Goal: Transaction & Acquisition: Book appointment/travel/reservation

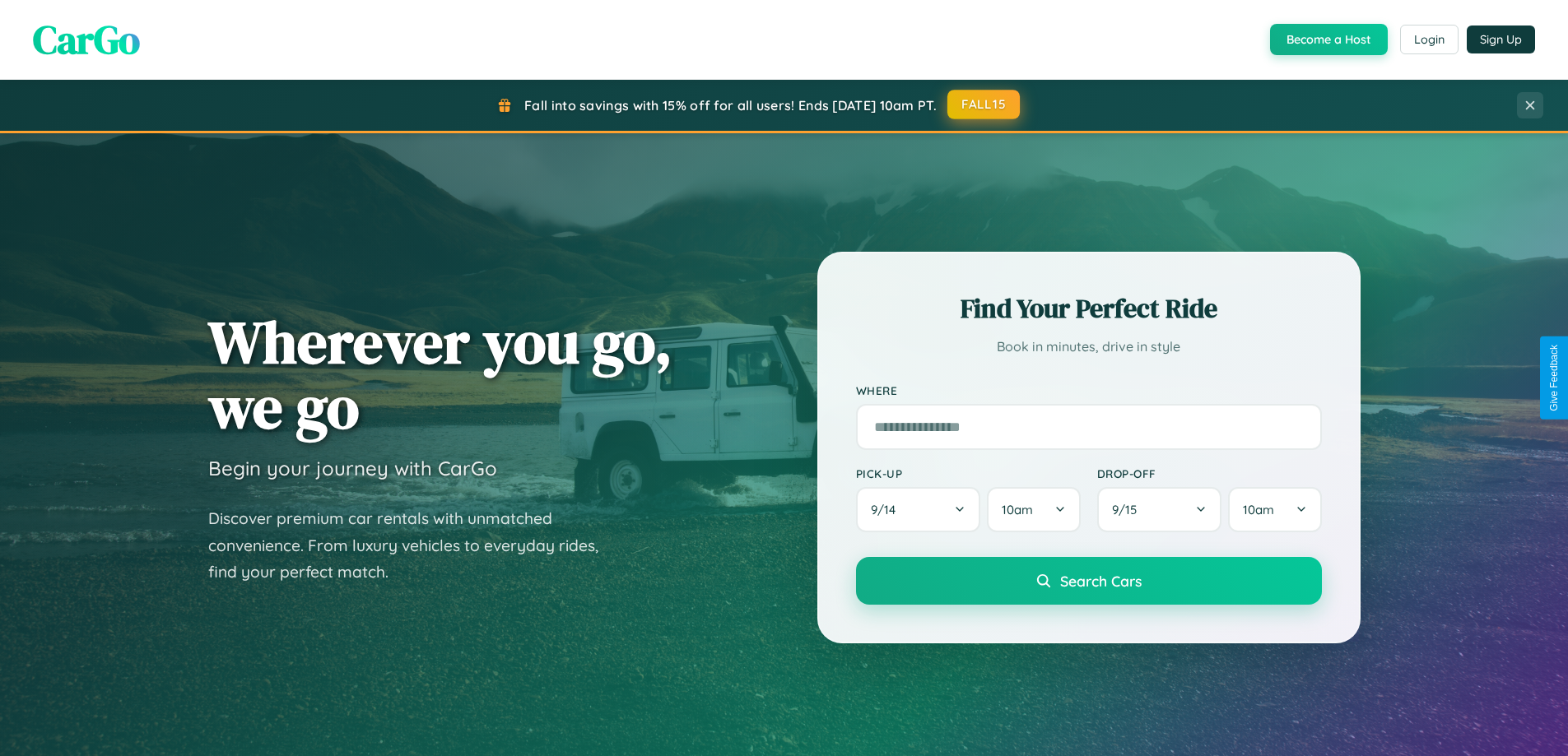
click at [985, 104] on button "FALL15" at bounding box center [983, 104] width 72 height 30
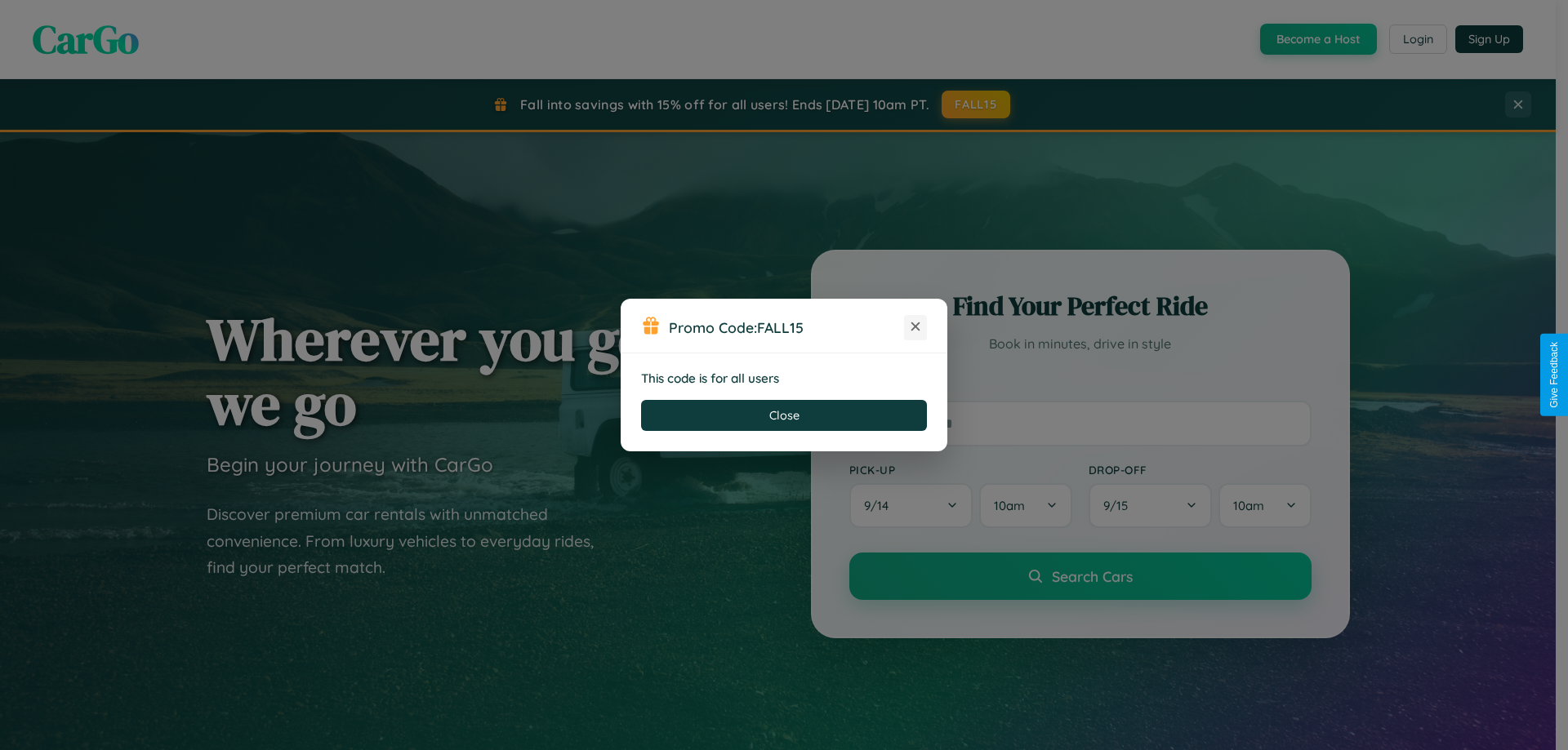
click at [916, 328] on icon at bounding box center [916, 327] width 17 height 17
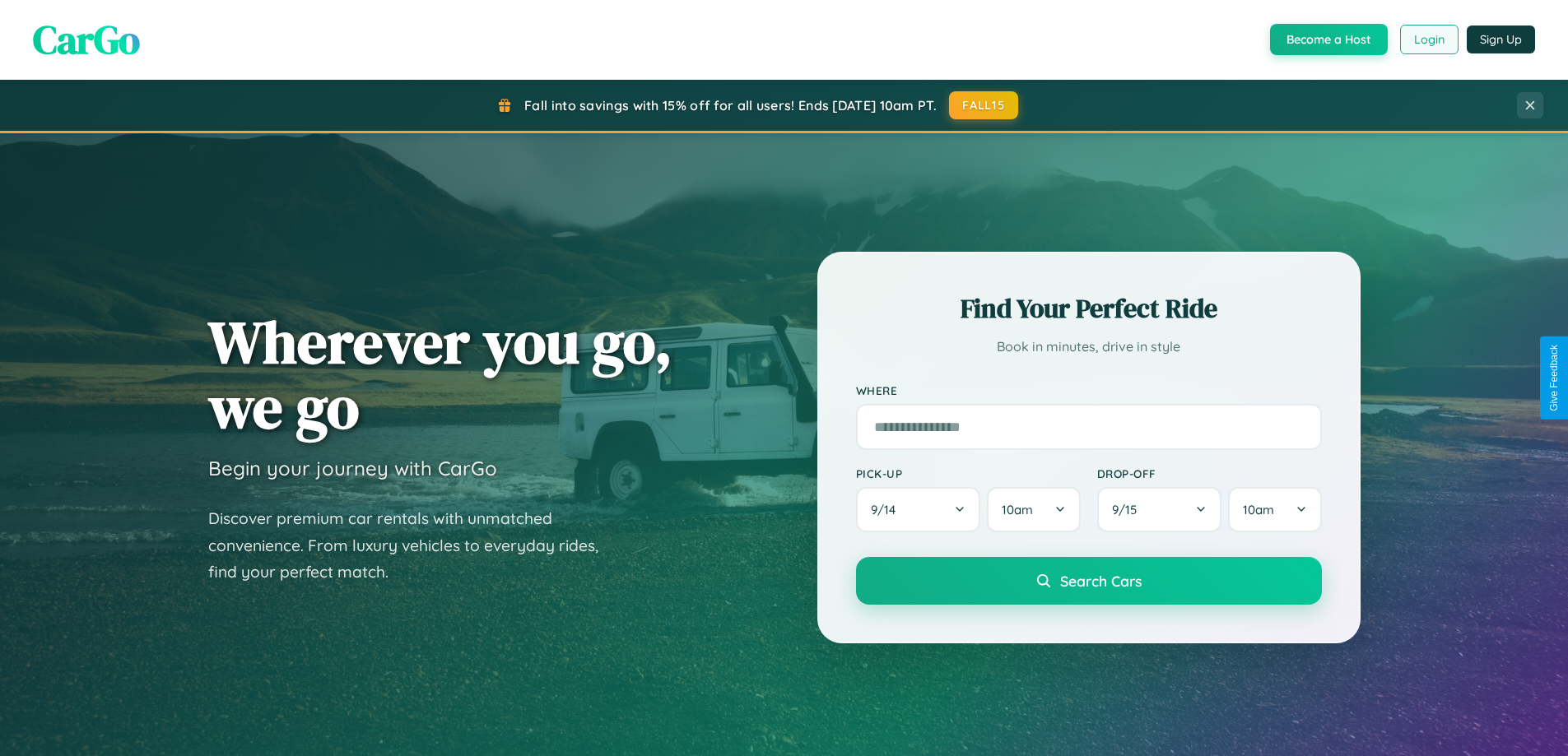
click at [1428, 39] on button "Login" at bounding box center [1429, 39] width 58 height 30
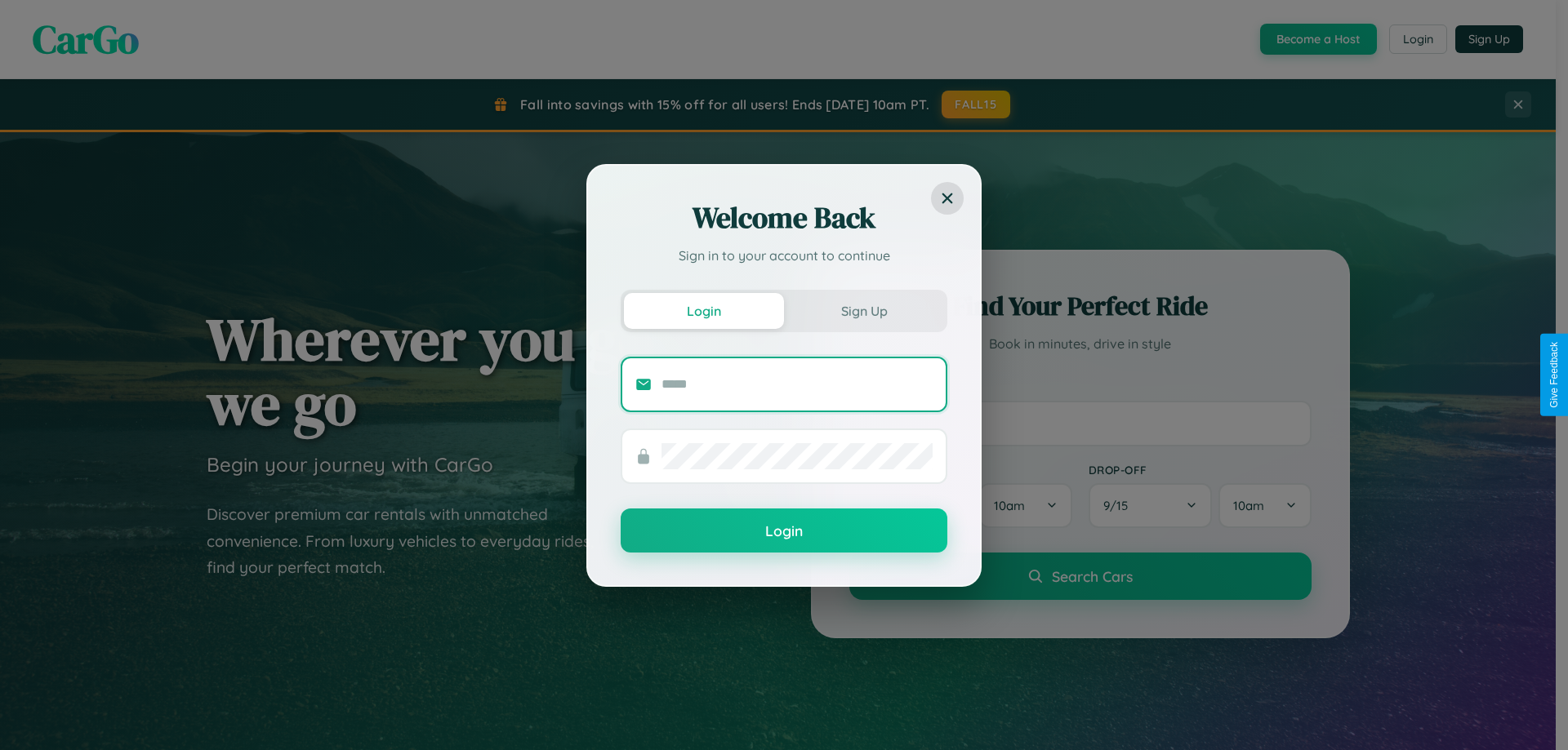
click at [797, 384] on input "text" at bounding box center [796, 384] width 271 height 26
type input "**********"
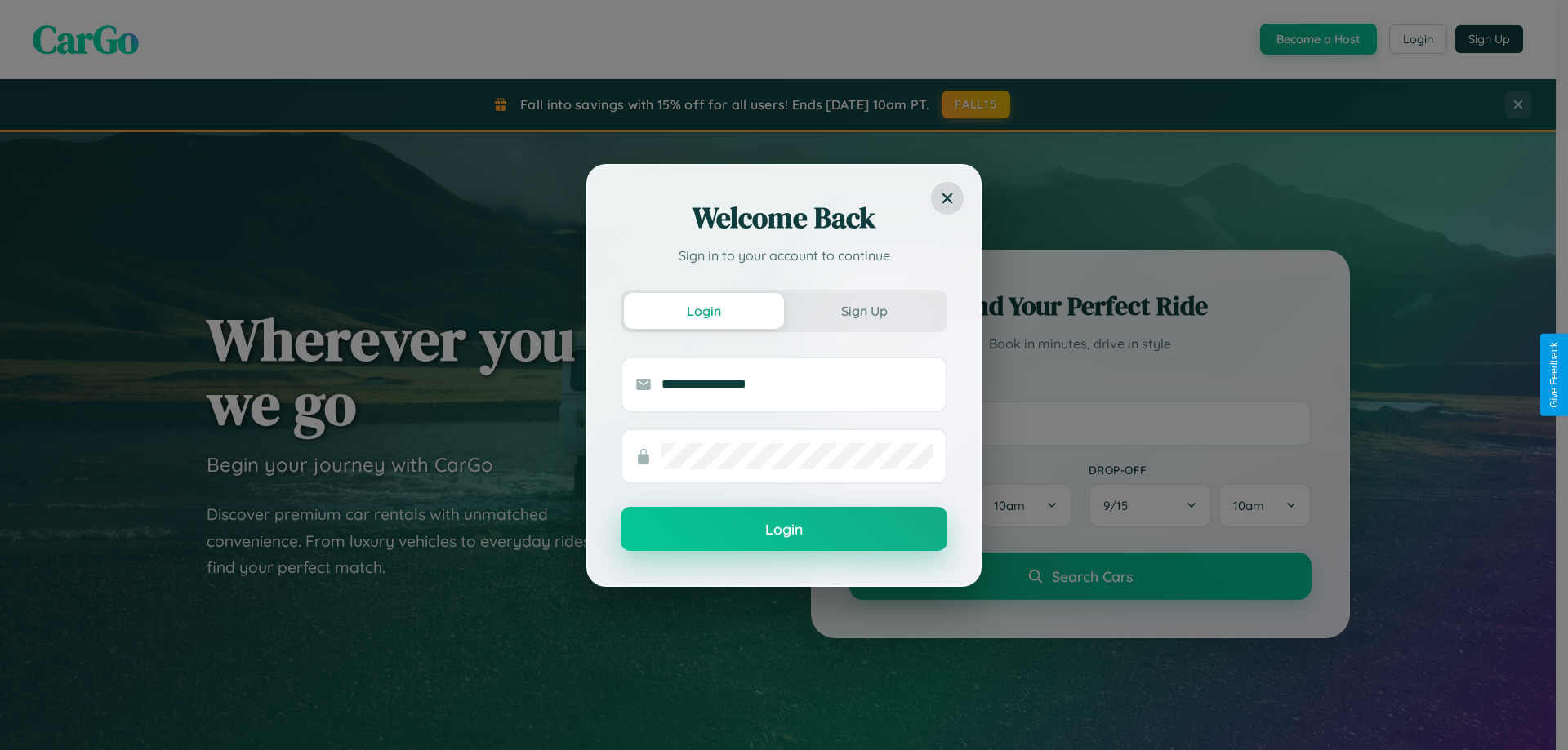
click at [784, 530] on button "Login" at bounding box center [784, 529] width 327 height 44
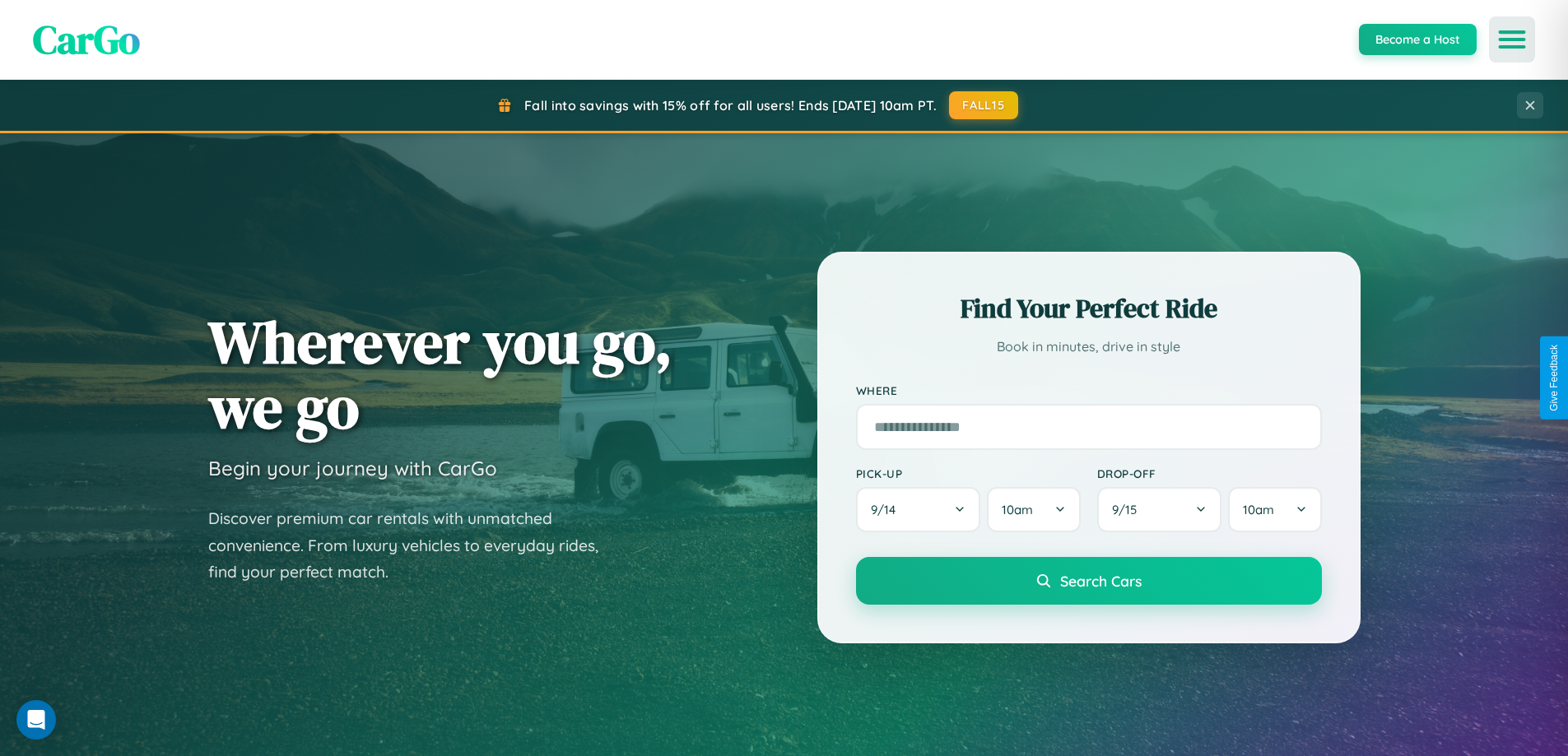
click at [1512, 39] on icon "Open menu" at bounding box center [1512, 39] width 24 height 15
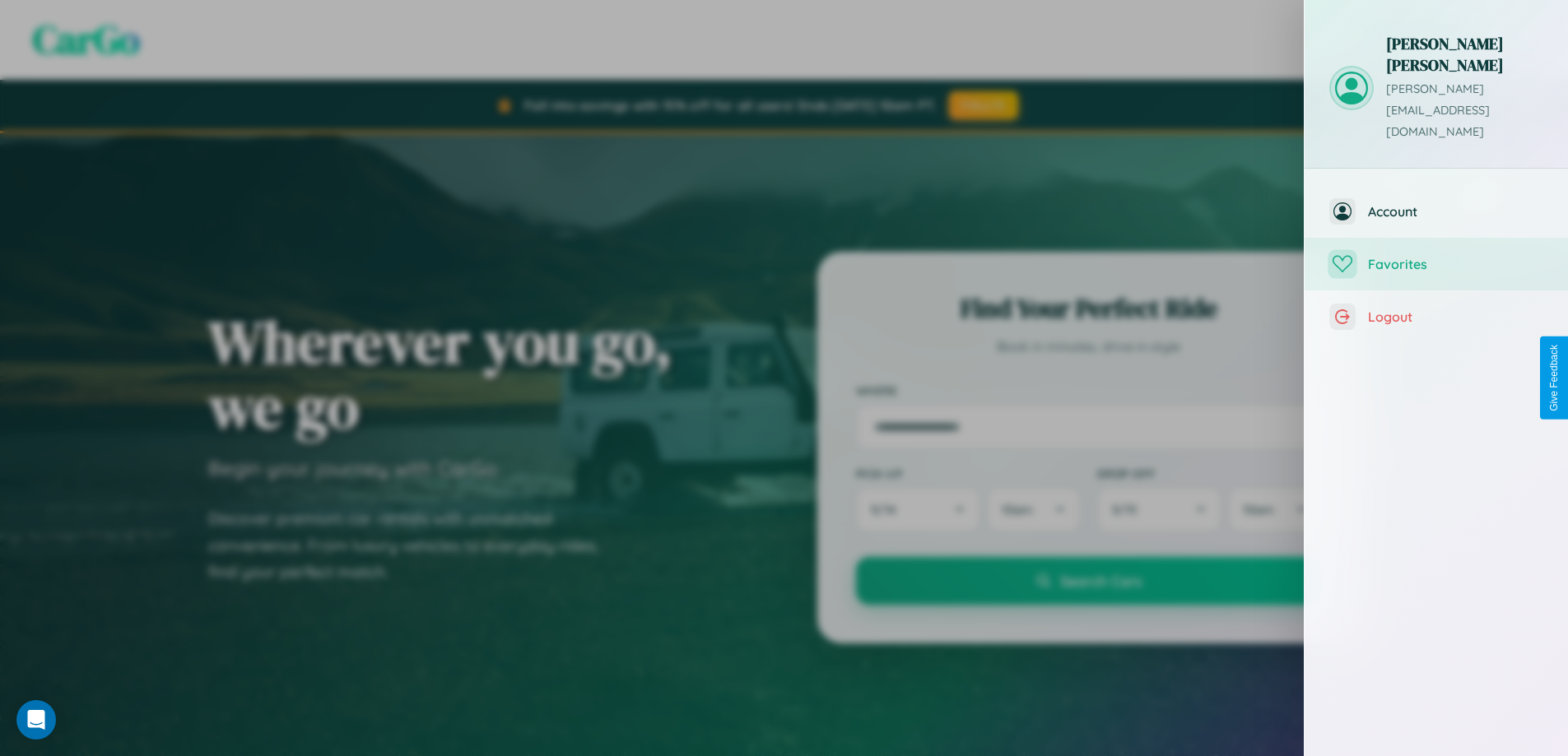
click at [1436, 256] on span "Favorites" at bounding box center [1456, 264] width 175 height 17
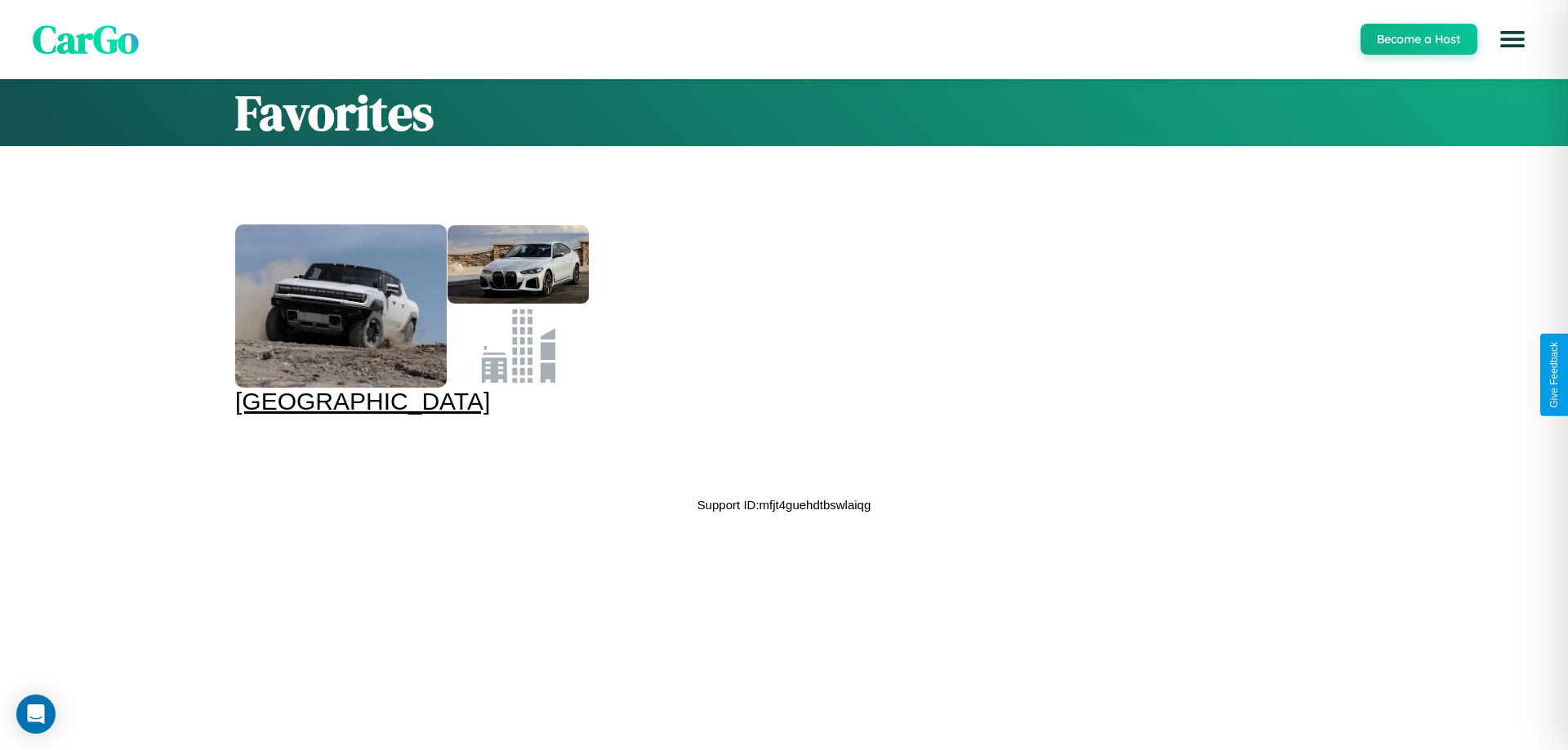
click at [399, 310] on div at bounding box center [341, 306] width 211 height 163
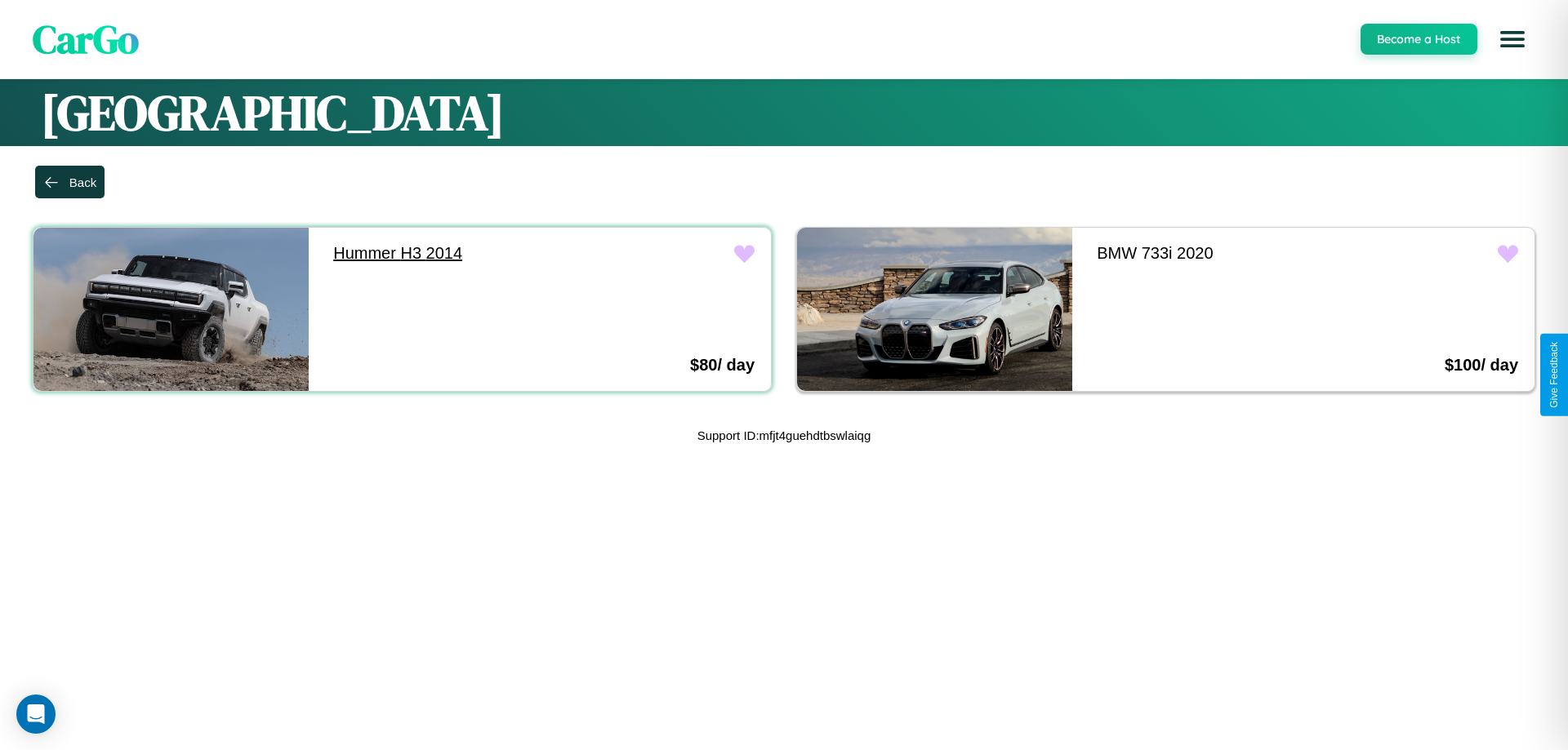
click at [451, 253] on link "Hummer H3 2014" at bounding box center [454, 253] width 275 height 52
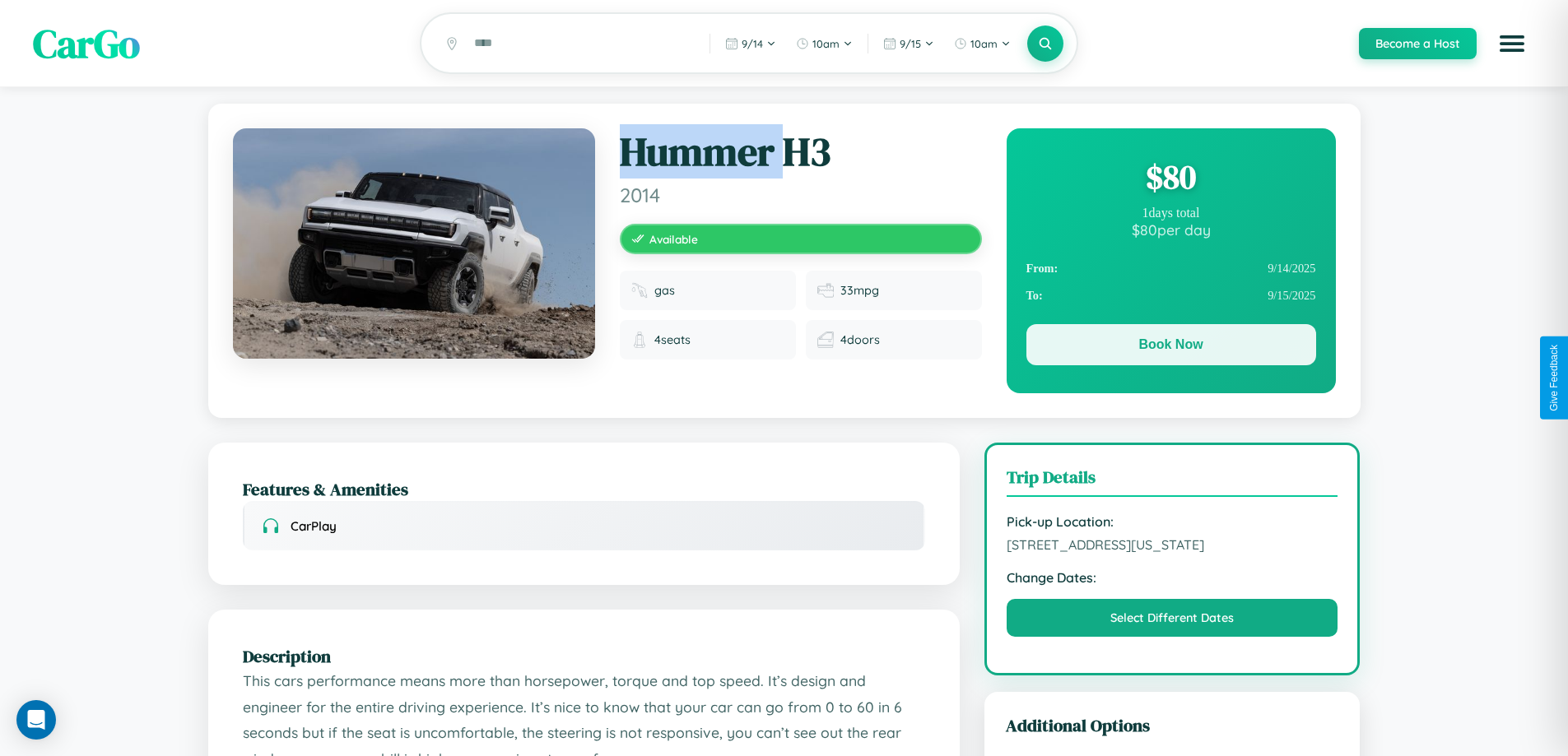
click at [1171, 348] on button "Book Now" at bounding box center [1171, 345] width 290 height 41
